Goal: Browse casually

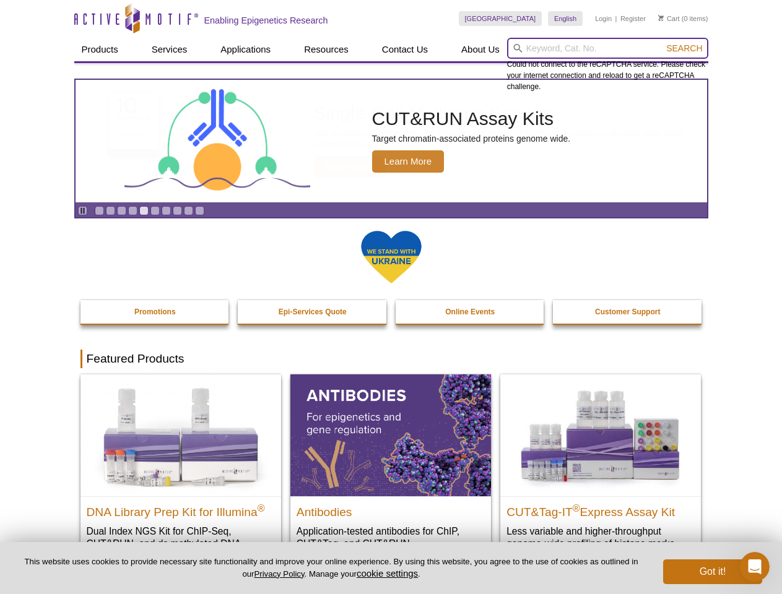
click at [607, 48] on input "search" at bounding box center [607, 48] width 201 height 21
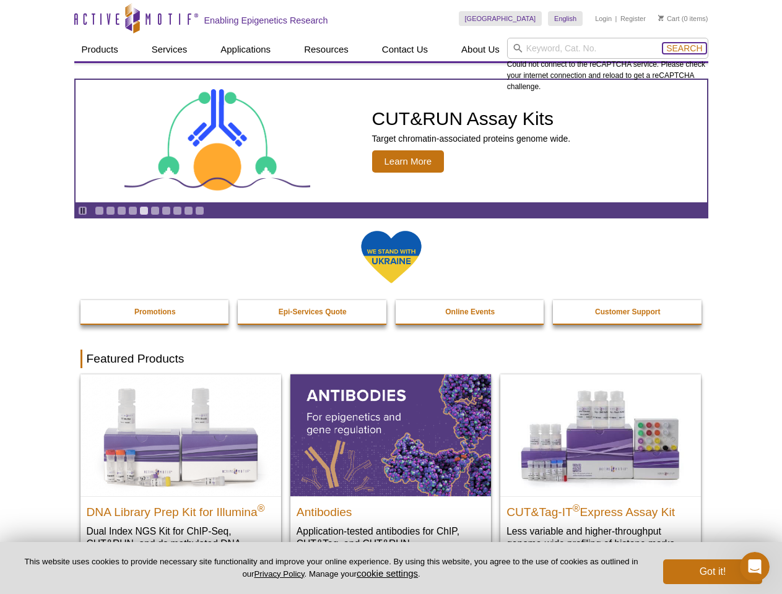
click at [684, 48] on span "Search" at bounding box center [684, 48] width 36 height 10
click at [82, 210] on icon "Pause" at bounding box center [83, 211] width 8 height 8
click at [99, 210] on link "Go to slide 1" at bounding box center [99, 210] width 9 height 9
click at [110, 210] on link "Go to slide 2" at bounding box center [110, 210] width 9 height 9
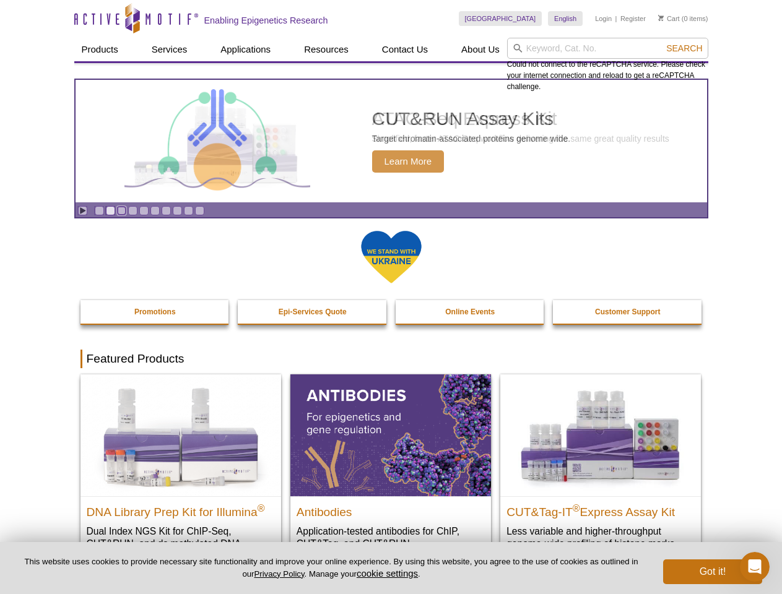
click at [121, 210] on link "Go to slide 3" at bounding box center [121, 210] width 9 height 9
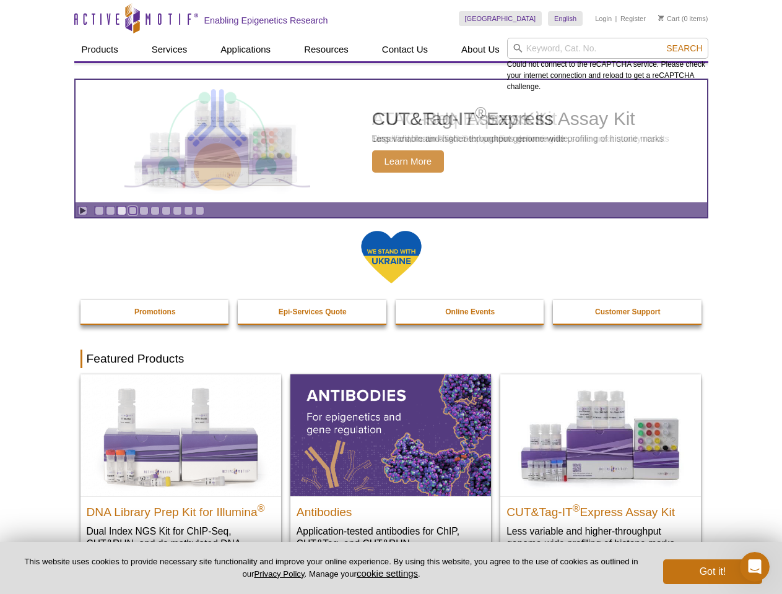
click at [132, 210] on link "Go to slide 4" at bounding box center [132, 210] width 9 height 9
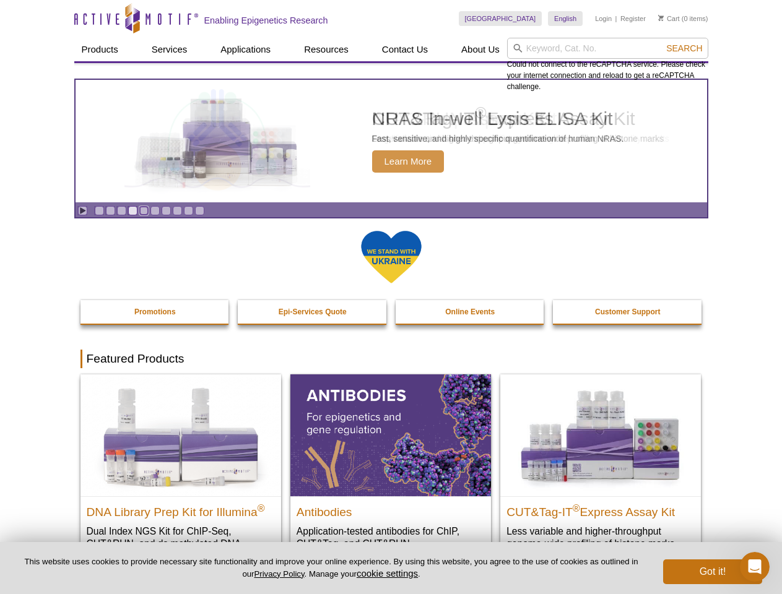
click at [144, 210] on link "Go to slide 5" at bounding box center [143, 210] width 9 height 9
